Goal: Information Seeking & Learning: Stay updated

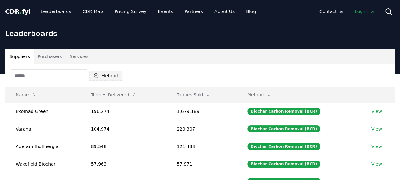
click at [100, 75] on button "Method" at bounding box center [105, 75] width 33 height 10
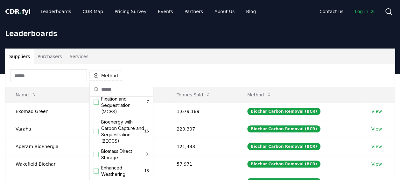
scroll to position [64, 0]
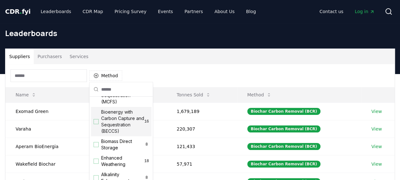
click at [94, 124] on div "Suggestions" at bounding box center [96, 121] width 5 height 5
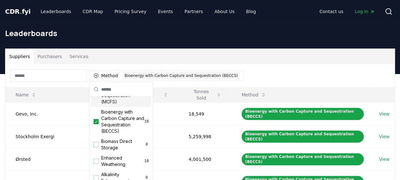
click at [274, 60] on div "Suppliers Purchasers Services" at bounding box center [199, 56] width 389 height 15
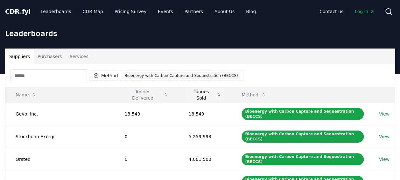
click at [204, 97] on button "Tonnes Sold" at bounding box center [205, 94] width 43 height 13
click at [210, 96] on button "Tonnes Sold" at bounding box center [205, 94] width 43 height 13
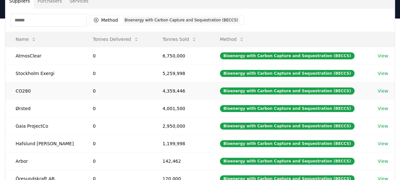
scroll to position [32, 0]
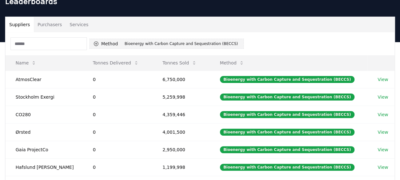
click at [99, 43] on button "Method 1 Bioenergy with Carbon Capture and Sequestration (BECCS)" at bounding box center [166, 44] width 154 height 10
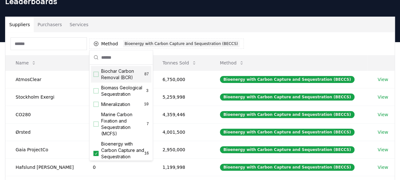
click at [271, 42] on div "Method 1 Bioenergy with Carbon Capture and Sequestration (BECCS)" at bounding box center [199, 43] width 389 height 23
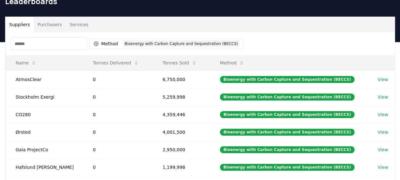
scroll to position [0, 0]
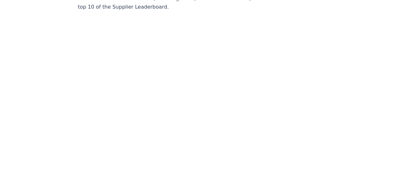
scroll to position [2485, 0]
